Goal: Transaction & Acquisition: Purchase product/service

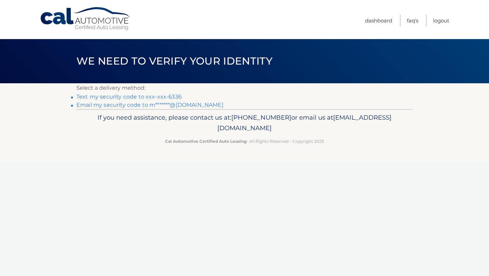
click at [121, 97] on link "Text my security code to xxx-xxx-6336" at bounding box center [128, 96] width 105 height 6
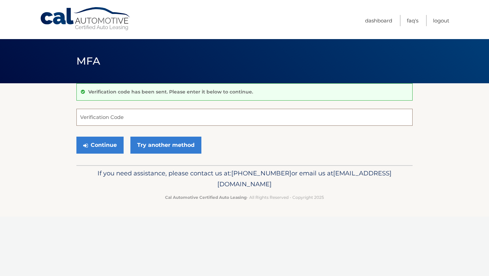
click at [116, 120] on input "Verification Code" at bounding box center [244, 117] width 336 height 17
type input "324917"
click at [100, 142] on button "Continue" at bounding box center [99, 144] width 47 height 17
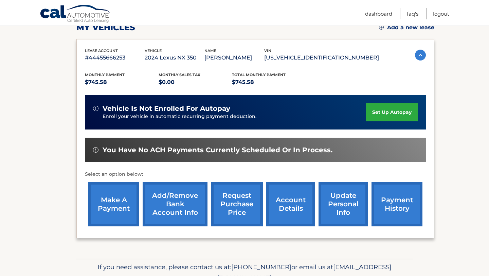
scroll to position [105, 0]
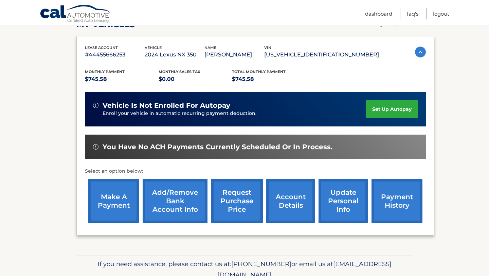
click at [114, 205] on link "make a payment" at bounding box center [113, 201] width 51 height 44
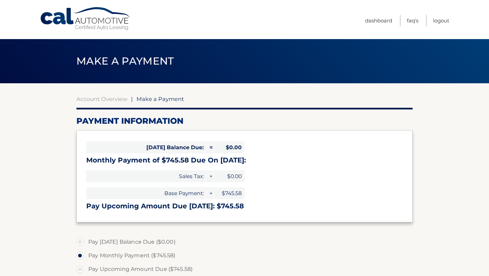
select select "Njg0ODhjNWMtZDY0Yi00MTZiLWFiZGMtN2QwYjBiM2MxNDlm"
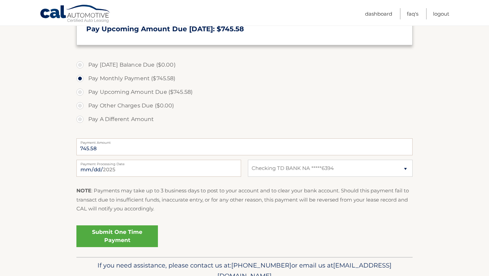
scroll to position [178, 0]
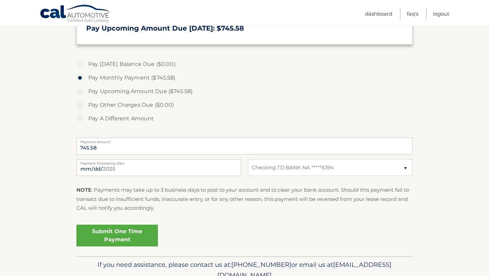
click at [142, 232] on link "Submit One Time Payment" at bounding box center [116, 235] width 81 height 22
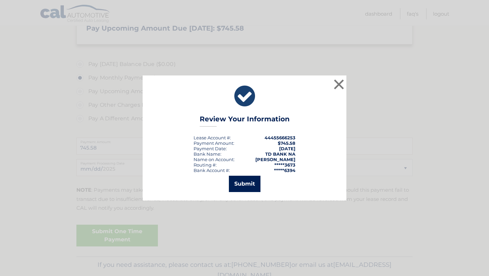
click at [252, 182] on button "Submit" at bounding box center [245, 184] width 32 height 16
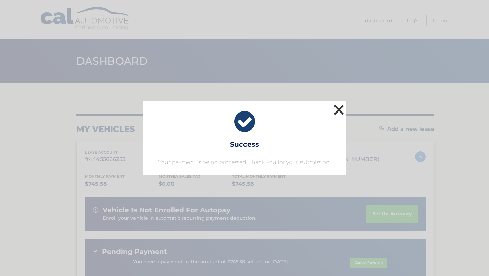
click at [339, 111] on button "×" at bounding box center [339, 110] width 14 height 14
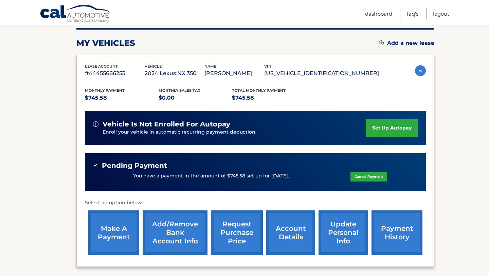
scroll to position [88, 0]
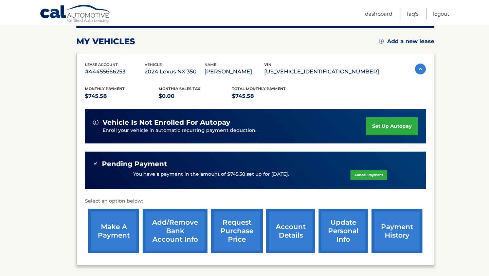
click at [408, 230] on link "payment history" at bounding box center [396, 230] width 51 height 44
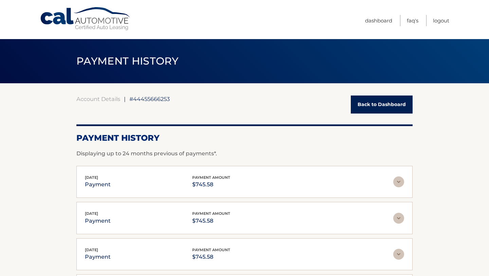
click at [387, 109] on link "Back to Dashboard" at bounding box center [382, 104] width 62 height 18
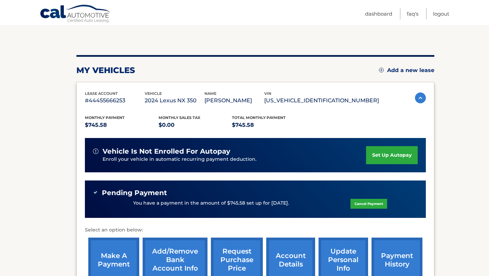
scroll to position [62, 0]
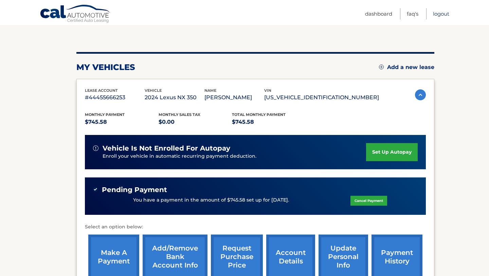
click at [442, 15] on link "Logout" at bounding box center [441, 13] width 16 height 11
